Goal: Navigation & Orientation: Find specific page/section

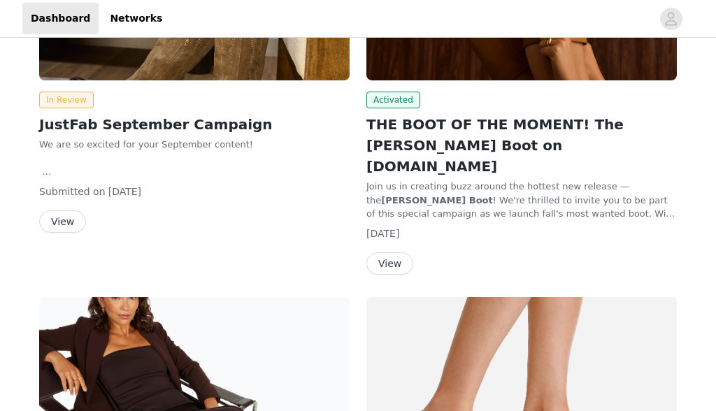
scroll to position [276, 0]
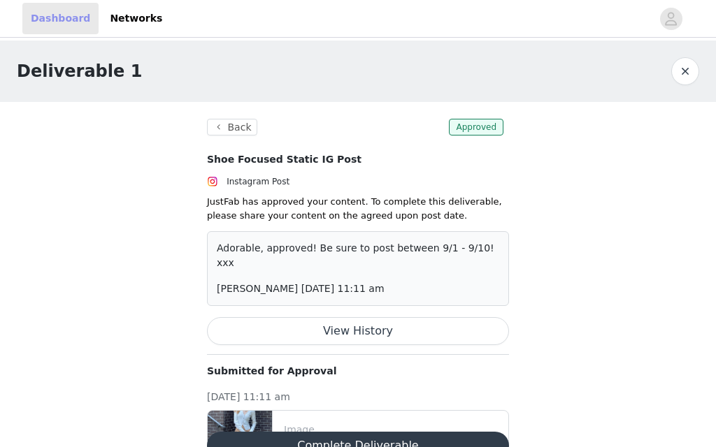
click at [60, 29] on link "Dashboard" at bounding box center [60, 18] width 76 height 31
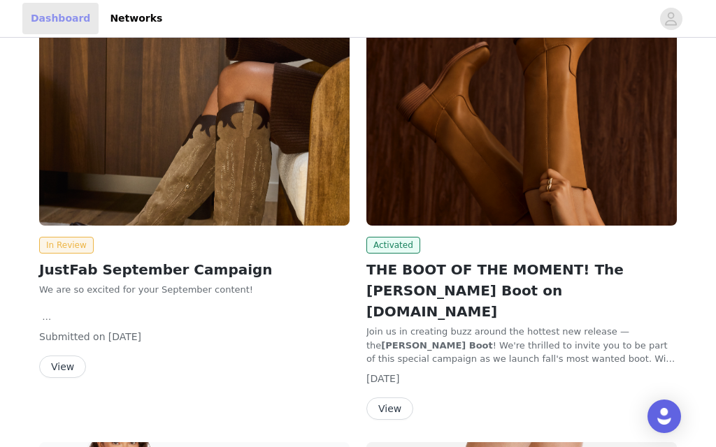
scroll to position [128, 0]
